Goal: Task Accomplishment & Management: Manage account settings

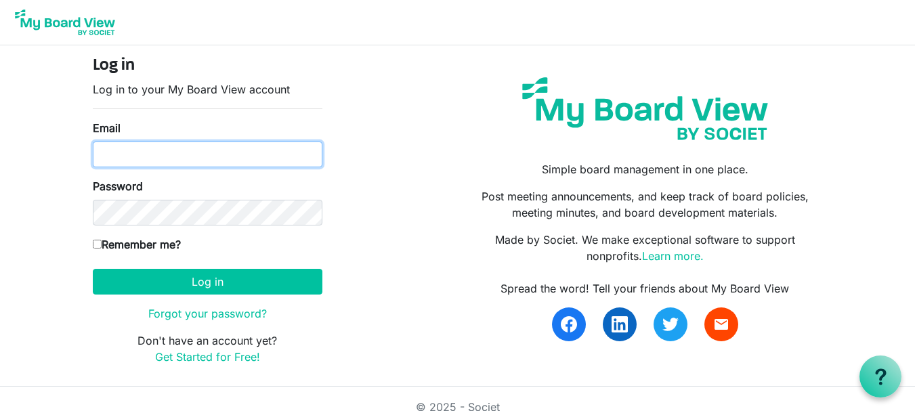
click at [172, 150] on input "Email" at bounding box center [208, 155] width 230 height 26
type input "theresabhavanvembuva@gmail.com"
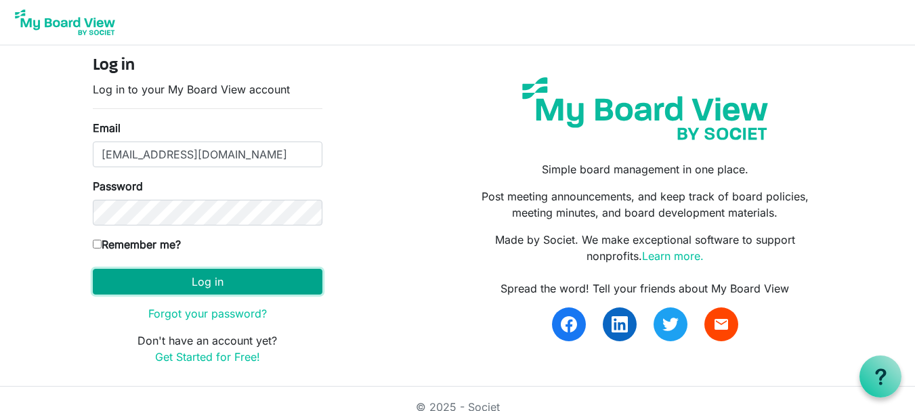
click at [182, 285] on button "Log in" at bounding box center [208, 282] width 230 height 26
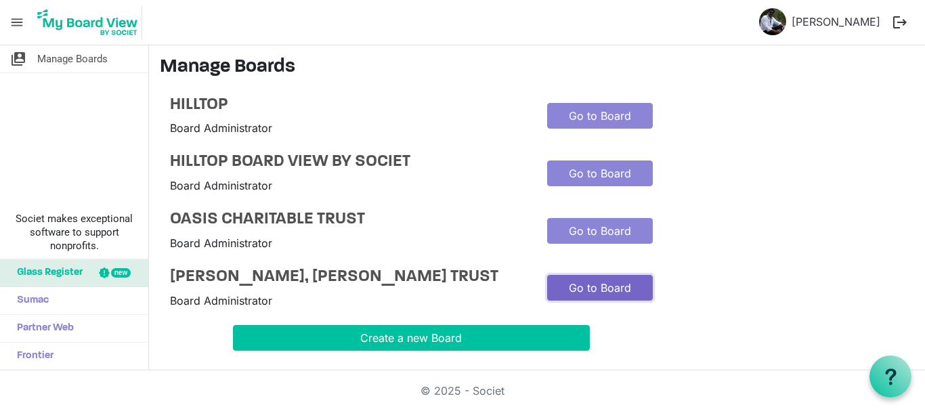
click at [601, 301] on link "Go to Board" at bounding box center [600, 288] width 106 height 26
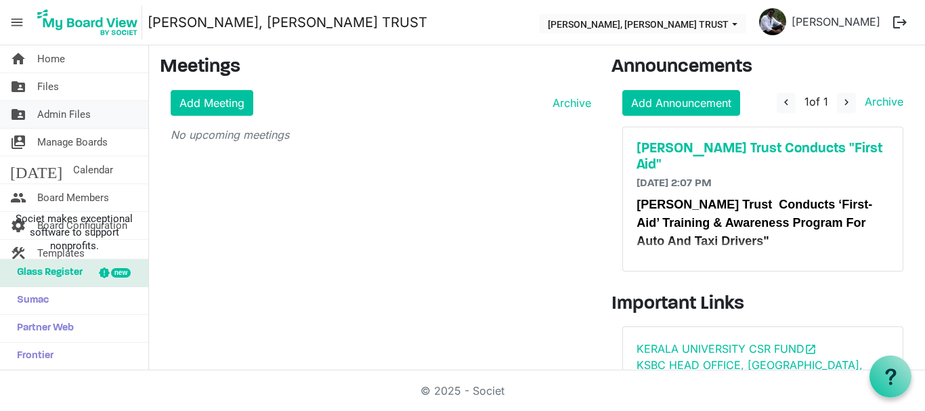
click at [87, 119] on span "Admin Files" at bounding box center [64, 114] width 54 height 27
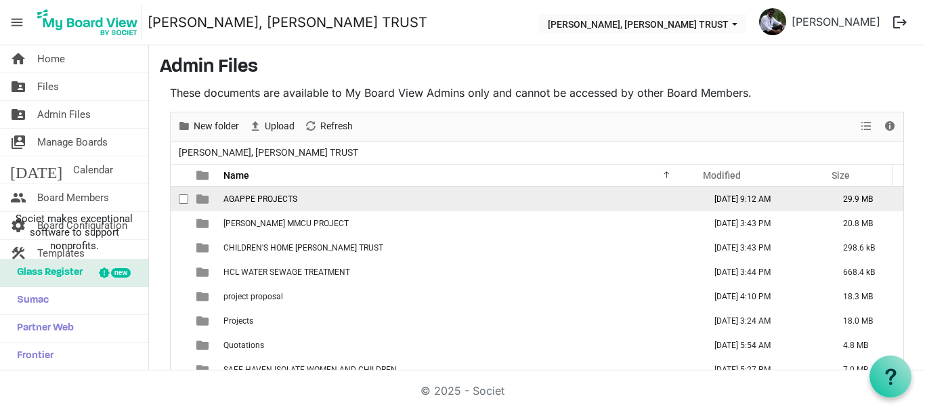
click at [285, 201] on span "AGAPPE PROJECTS" at bounding box center [261, 198] width 74 height 9
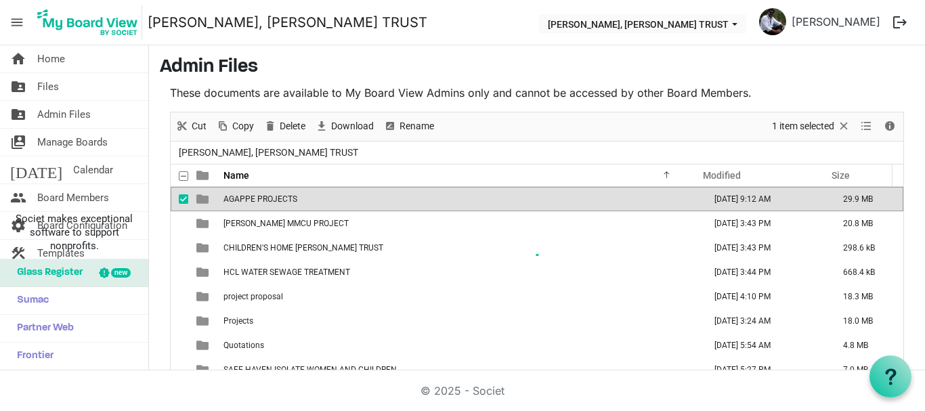
scroll to position [45, 0]
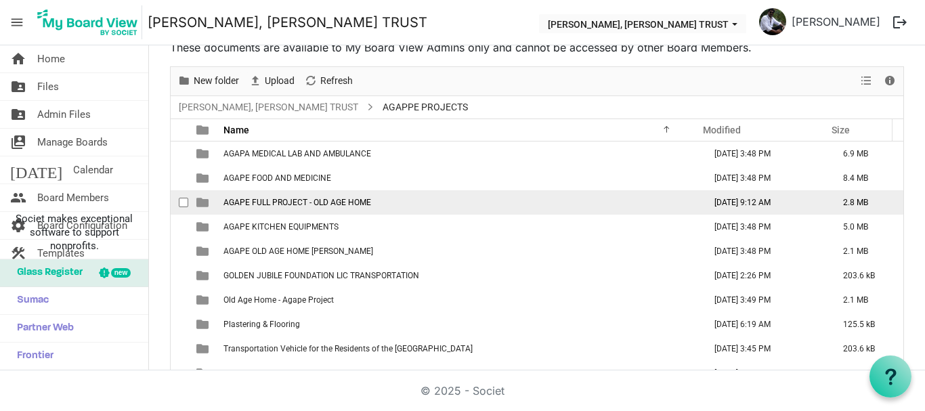
click at [289, 200] on span "AGAPE FULL PROJECT - OLD AGE HOME" at bounding box center [298, 202] width 148 height 9
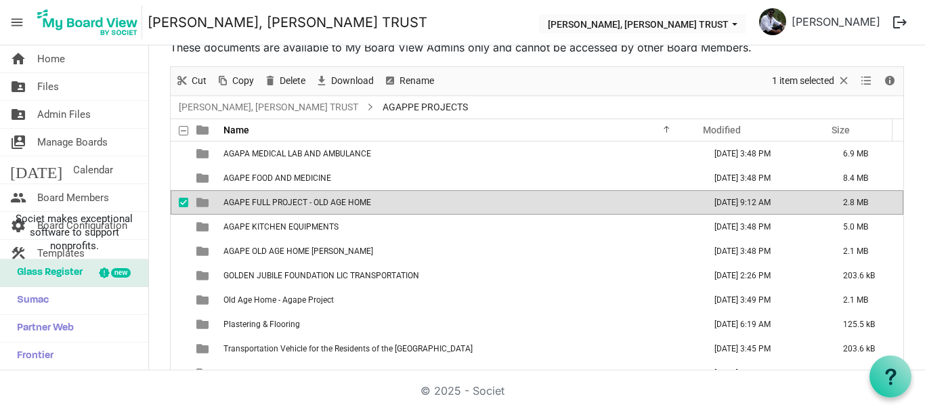
click at [289, 200] on span "AGAPE FULL PROJECT - OLD AGE HOME" at bounding box center [298, 202] width 148 height 9
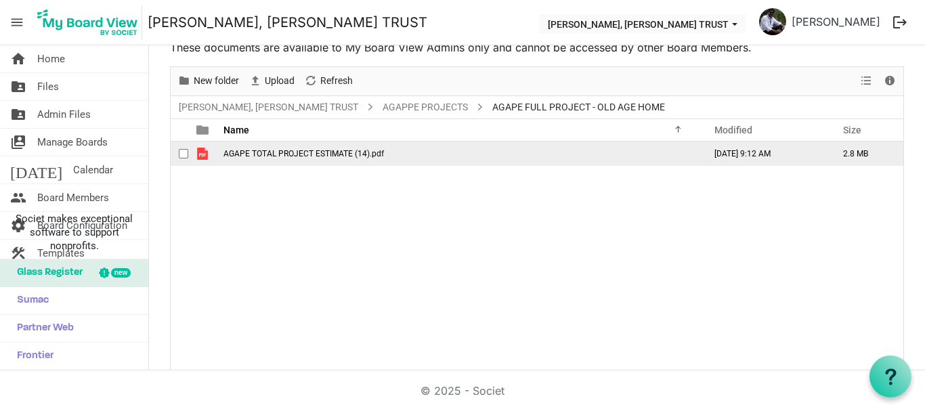
click at [283, 154] on span "AGAPE TOTAL PROJECT ESTIMATE (14).pdf" at bounding box center [304, 153] width 161 height 9
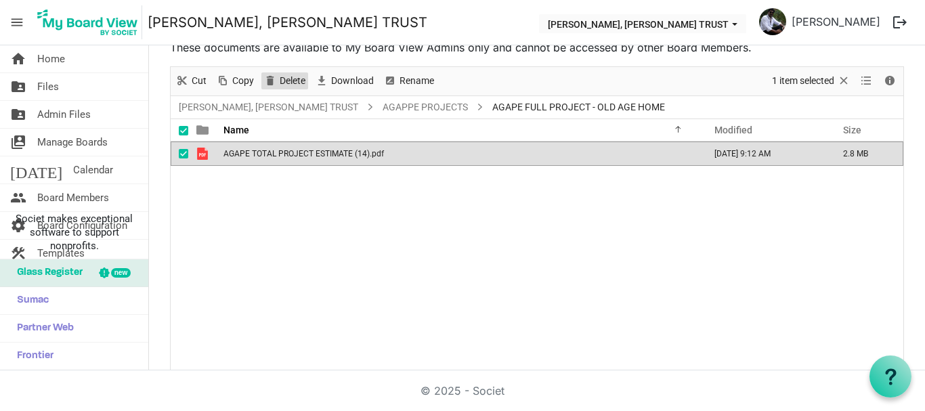
click at [291, 82] on span "Delete" at bounding box center [292, 80] width 28 height 17
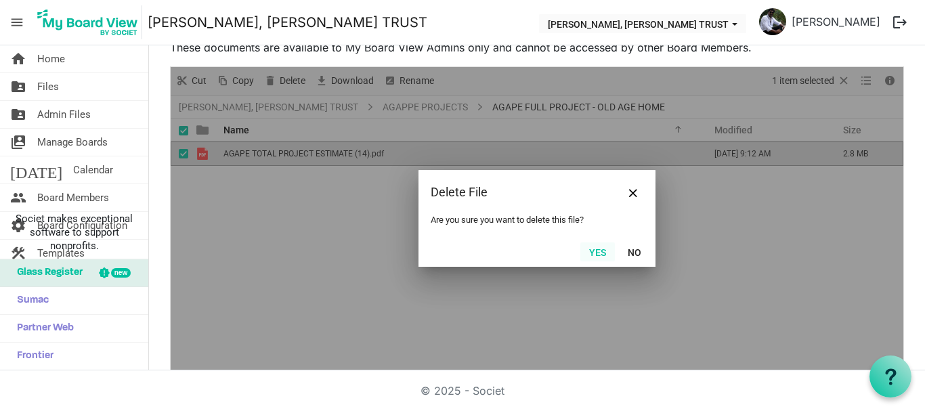
click at [583, 251] on button "Yes" at bounding box center [598, 252] width 35 height 19
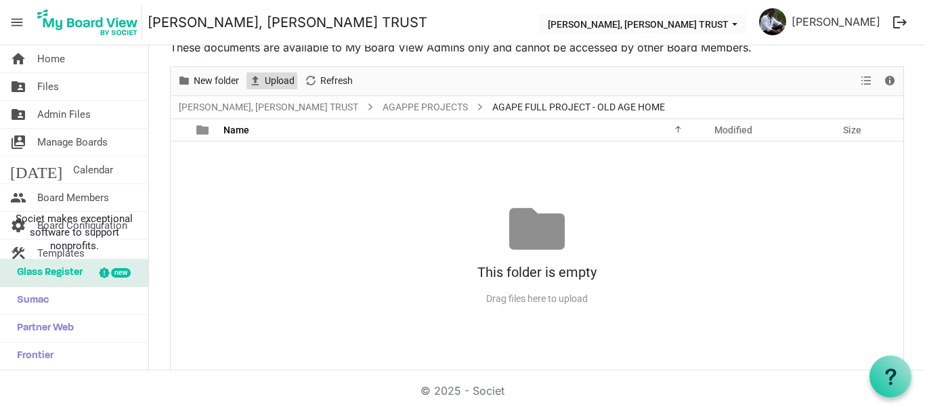
click at [280, 83] on span "Upload" at bounding box center [280, 80] width 33 height 17
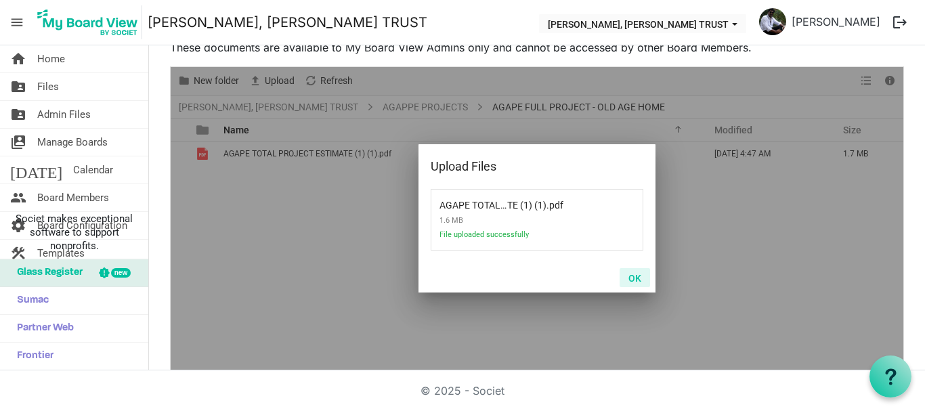
click at [629, 278] on button "OK" at bounding box center [635, 277] width 30 height 19
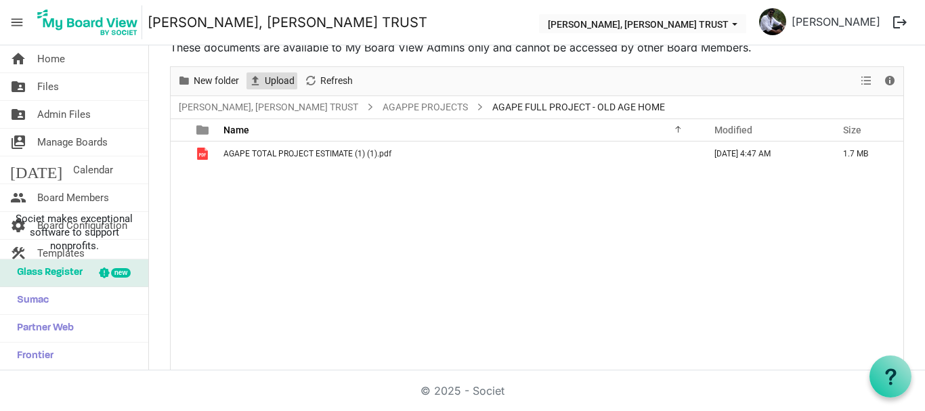
click at [275, 79] on span "Upload" at bounding box center [280, 80] width 33 height 17
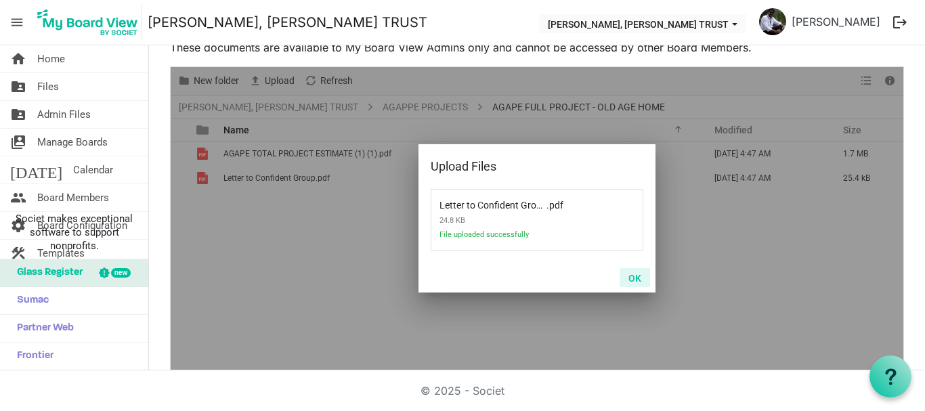
click at [631, 283] on button "OK" at bounding box center [635, 277] width 30 height 19
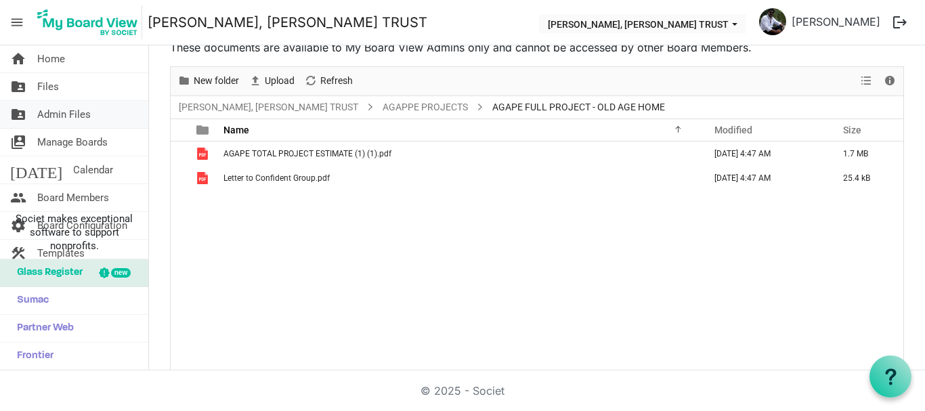
click at [112, 119] on link "folder_shared Admin Files" at bounding box center [74, 114] width 148 height 27
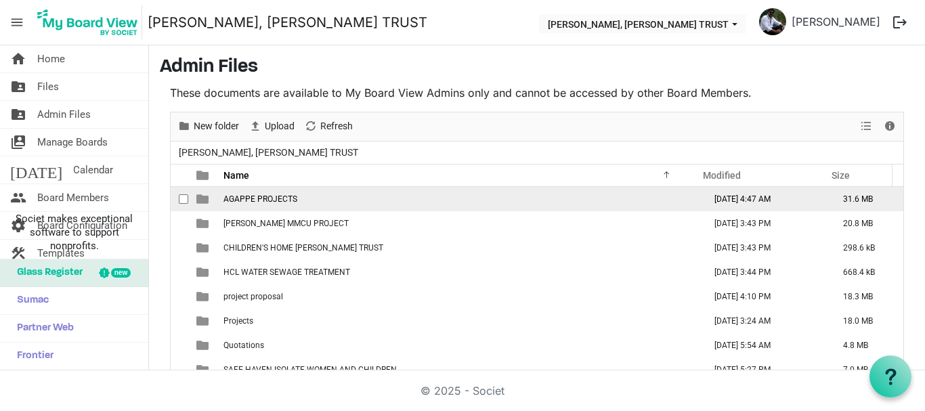
click at [278, 199] on span "AGAPPE PROJECTS" at bounding box center [261, 198] width 74 height 9
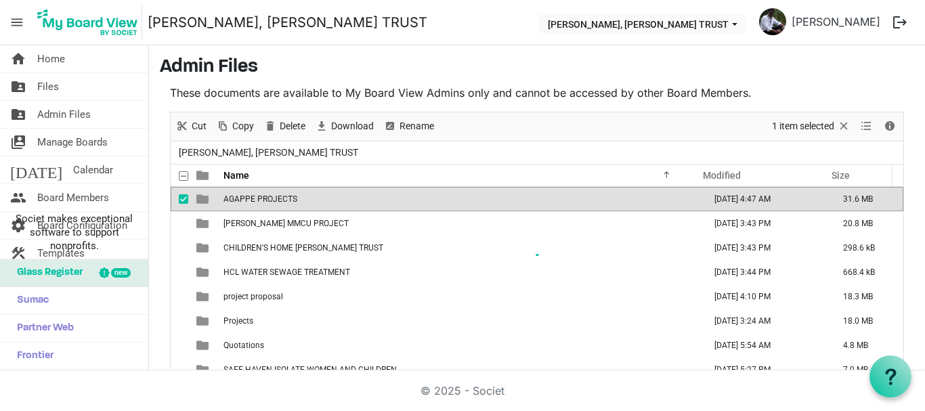
scroll to position [45, 0]
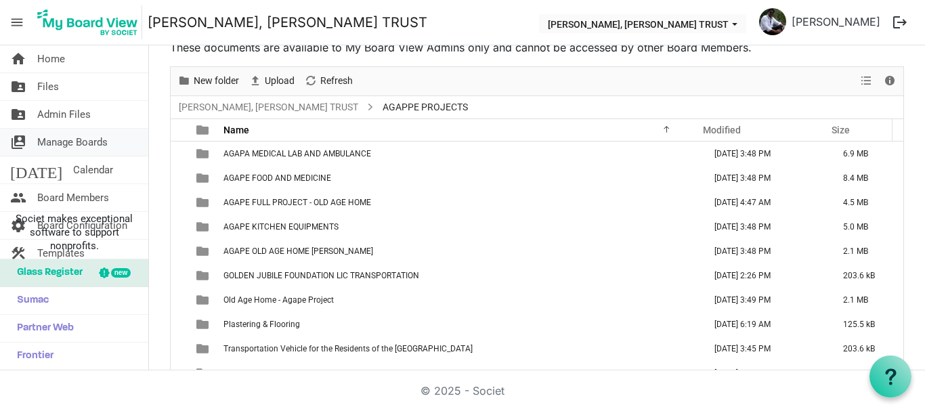
click at [61, 136] on span "Manage Boards" at bounding box center [72, 142] width 70 height 27
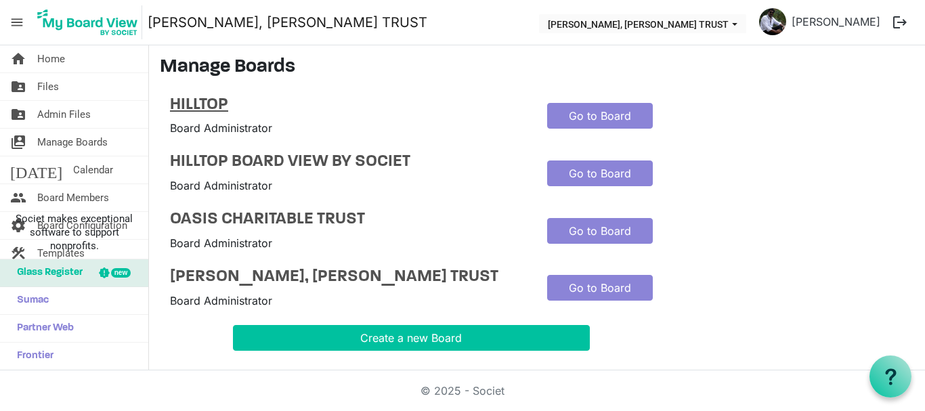
click at [223, 110] on h4 "HILLTOP" at bounding box center [348, 106] width 357 height 20
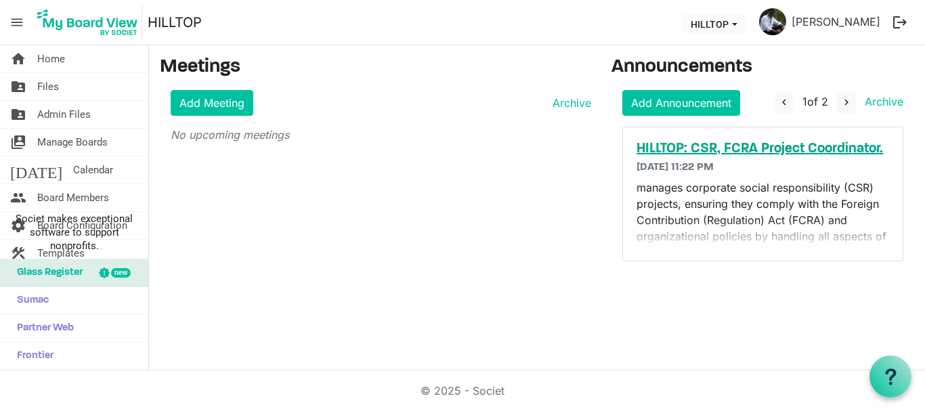
click at [731, 148] on h5 "HILLTOP: CSR, FCRA Project Coordinator." at bounding box center [763, 149] width 253 height 16
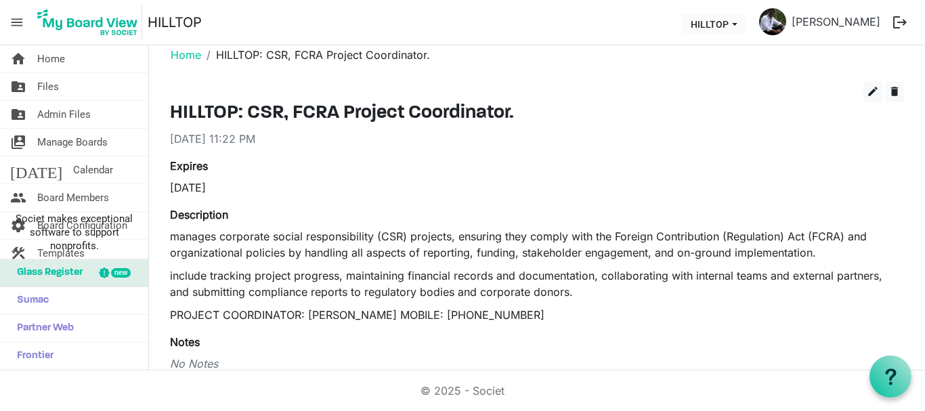
scroll to position [10, 0]
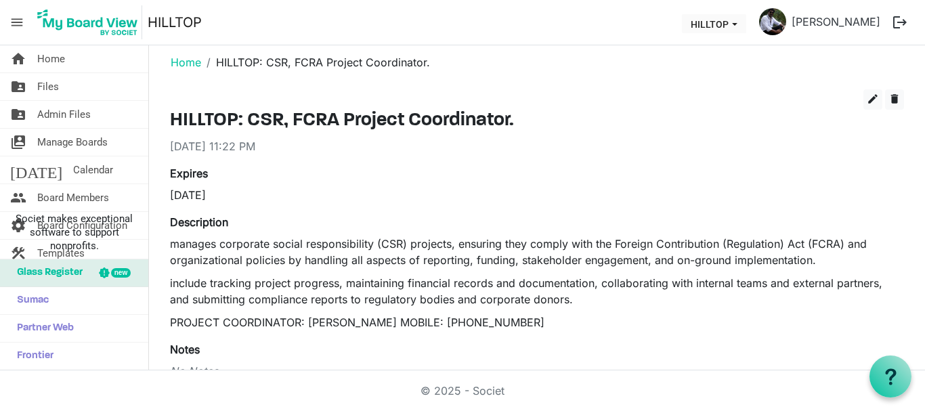
drag, startPoint x: 337, startPoint y: 121, endPoint x: 347, endPoint y: 121, distance: 10.2
click at [339, 121] on h3 "HILLTOP: CSR, FCRA Project Coordinator." at bounding box center [537, 121] width 734 height 23
drag, startPoint x: 348, startPoint y: 120, endPoint x: 390, endPoint y: 120, distance: 42.7
click at [390, 120] on h3 "HILLTOP: CSR, FCRA Project Coordinator." at bounding box center [537, 121] width 734 height 23
click at [434, 123] on h3 "HILLTOP: CSR, FCRA Project Coordinator." at bounding box center [537, 121] width 734 height 23
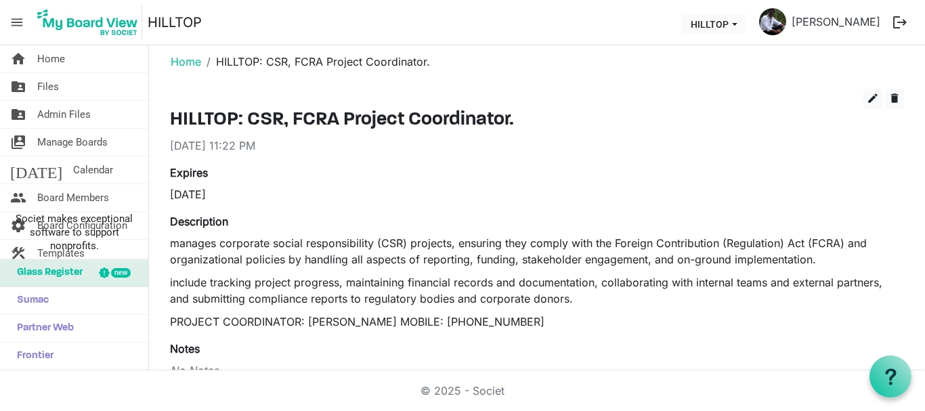
scroll to position [0, 0]
